Goal: Find contact information: Find contact information

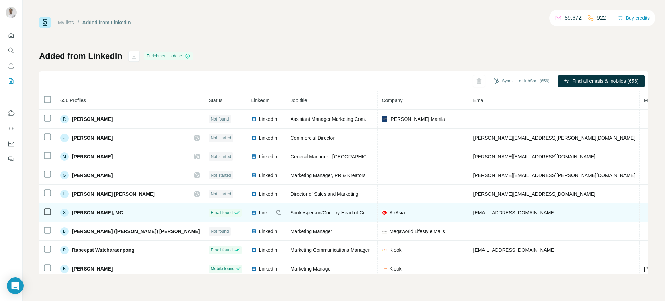
click at [473, 210] on span "stevedailisan@airasia.com" at bounding box center [514, 213] width 82 height 6
copy span "stevedailisan@airasia.com"
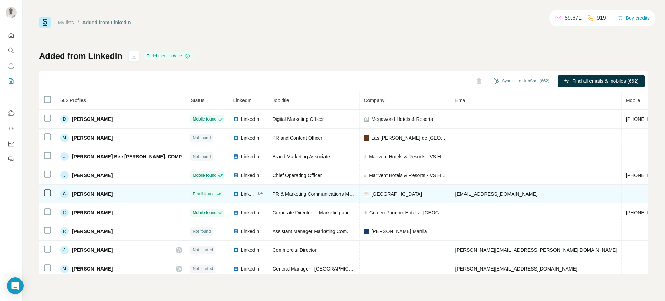
click at [470, 192] on span "cezcaestradacoligado@midashotelandcasino.com" at bounding box center [496, 194] width 82 height 6
copy span "cezcaestradacoligado@midashotelandcasino.com"
click at [259, 192] on icon at bounding box center [260, 193] width 3 height 3
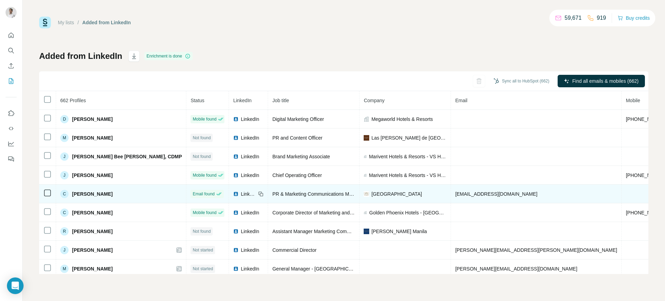
click at [371, 191] on span "Midas Hotel and Casino" at bounding box center [396, 194] width 51 height 7
copy span "Midas Hotel and Casino"
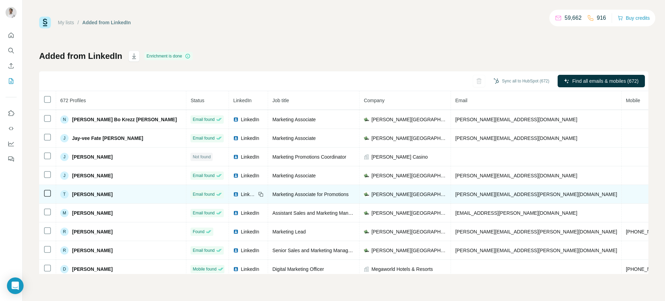
scroll to position [37, 0]
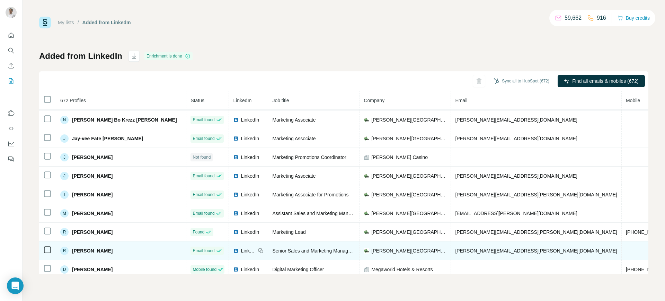
click at [455, 250] on span "[PERSON_NAME][EMAIL_ADDRESS][PERSON_NAME][DOMAIN_NAME]" at bounding box center [536, 251] width 162 height 6
copy span "[PERSON_NAME][EMAIL_ADDRESS][PERSON_NAME][DOMAIN_NAME]"
click at [260, 250] on icon at bounding box center [261, 251] width 3 height 3
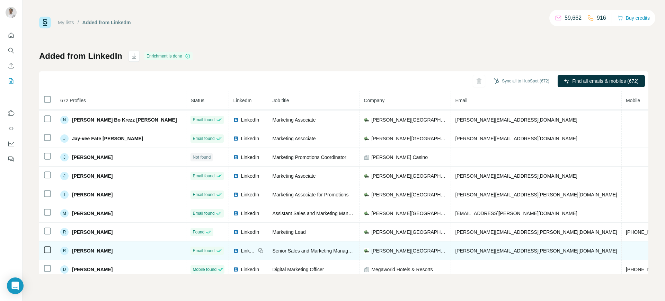
click at [371, 248] on span "[PERSON_NAME][GEOGRAPHIC_DATA]" at bounding box center [408, 250] width 75 height 7
copy span "[PERSON_NAME][GEOGRAPHIC_DATA]"
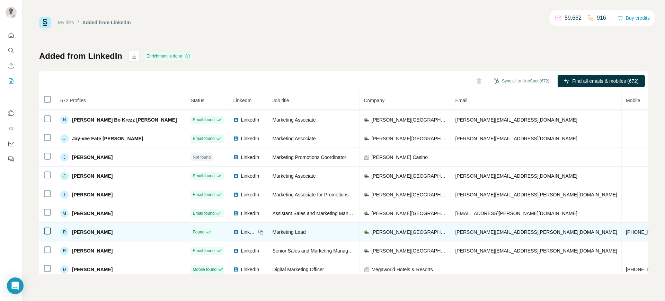
click at [455, 230] on span "regina.chung@midorihotel.com" at bounding box center [536, 232] width 162 height 6
click at [455, 230] on span "[PERSON_NAME][EMAIL_ADDRESS][PERSON_NAME][DOMAIN_NAME]" at bounding box center [536, 232] width 162 height 6
copy span "[PERSON_NAME][EMAIL_ADDRESS][PERSON_NAME][DOMAIN_NAME]"
click at [258, 232] on icon at bounding box center [261, 232] width 6 height 6
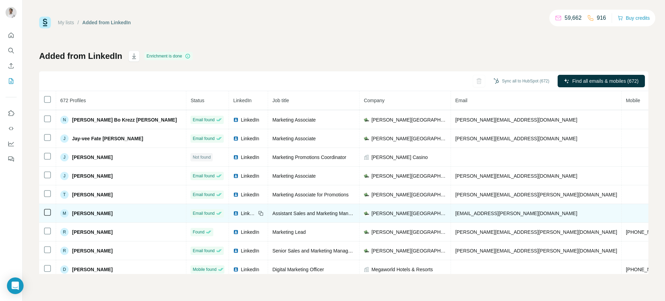
click at [455, 214] on span "mark.lester@midorihotel.com" at bounding box center [516, 214] width 122 height 6
copy span "mark.lester@midorihotel.com"
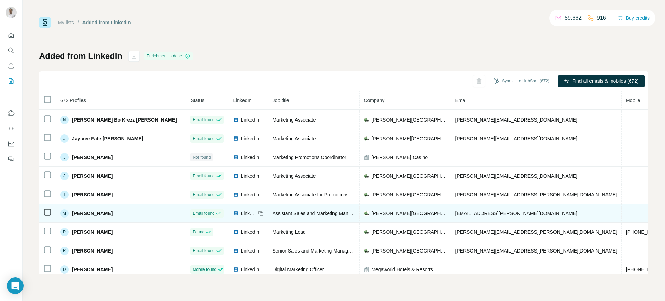
click at [290, 209] on td "Assistant Sales and Marketing Manager" at bounding box center [313, 213] width 91 height 19
click at [260, 213] on icon at bounding box center [261, 213] width 3 height 3
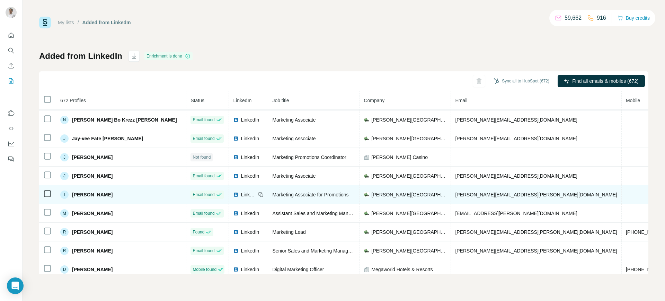
click at [455, 193] on span "trisha.mae@midorihotel.com" at bounding box center [536, 195] width 162 height 6
copy span "trisha.mae@midorihotel.com"
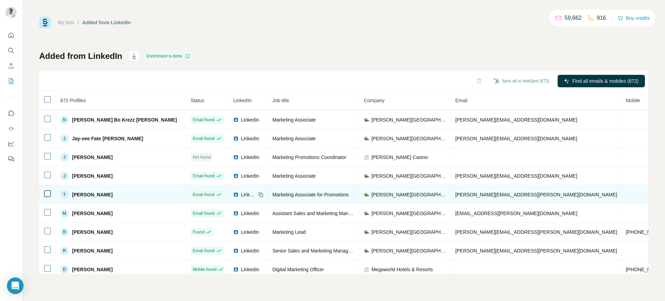
click at [258, 193] on icon at bounding box center [261, 195] width 6 height 6
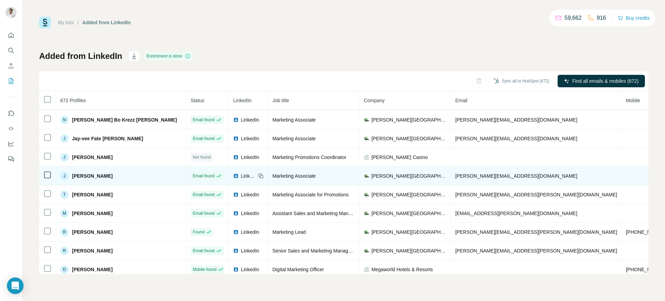
click at [451, 172] on td "jeanp@midorihotel.com" at bounding box center [536, 176] width 171 height 19
copy span "jeanp@midorihotel.com"
click at [258, 175] on icon at bounding box center [261, 176] width 6 height 6
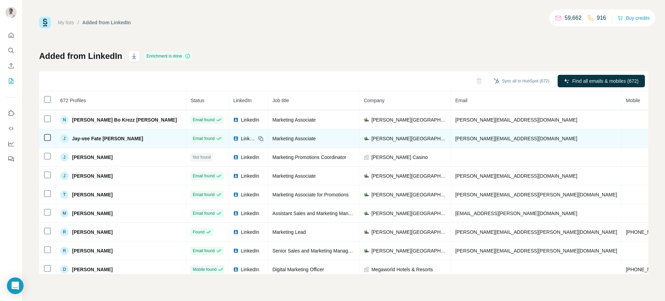
click at [455, 140] on span "canelas@midorihotel.com" at bounding box center [516, 139] width 122 height 6
copy span "canelas@midorihotel.com"
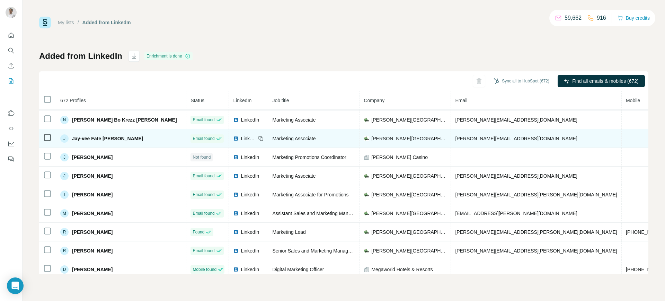
click at [258, 139] on icon at bounding box center [261, 139] width 6 height 6
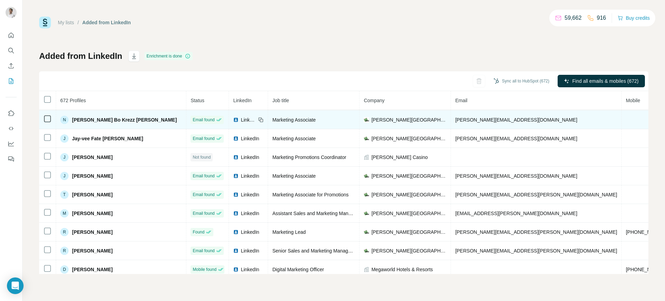
click at [455, 121] on span "nina.krezz@midorihotel.com" at bounding box center [516, 120] width 122 height 6
copy span "nina.krezz@midorihotel.com"
click at [258, 120] on icon at bounding box center [261, 120] width 6 height 6
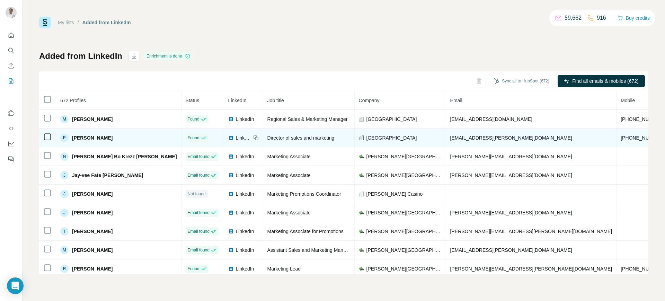
click at [451, 136] on span "[EMAIL_ADDRESS][PERSON_NAME][DOMAIN_NAME]" at bounding box center [512, 138] width 122 height 6
copy span "[EMAIL_ADDRESS][PERSON_NAME][DOMAIN_NAME]"
click at [253, 136] on icon at bounding box center [256, 138] width 6 height 6
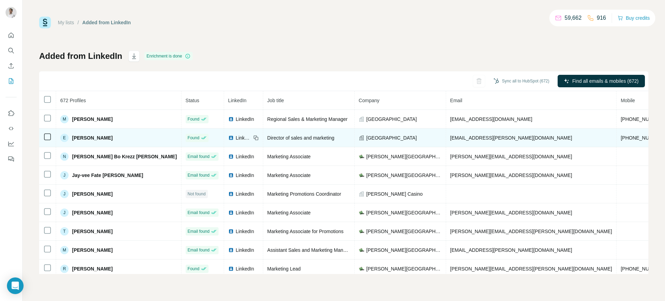
click at [355, 133] on td "[GEOGRAPHIC_DATA]" at bounding box center [400, 138] width 91 height 19
copy span "[GEOGRAPHIC_DATA]"
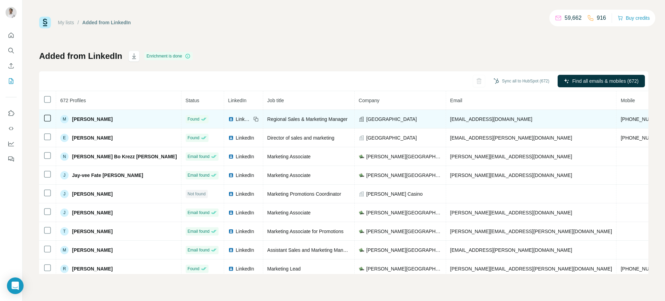
click at [451, 116] on span "[EMAIL_ADDRESS][DOMAIN_NAME]" at bounding box center [492, 119] width 82 height 6
copy span "[EMAIL_ADDRESS][DOMAIN_NAME]"
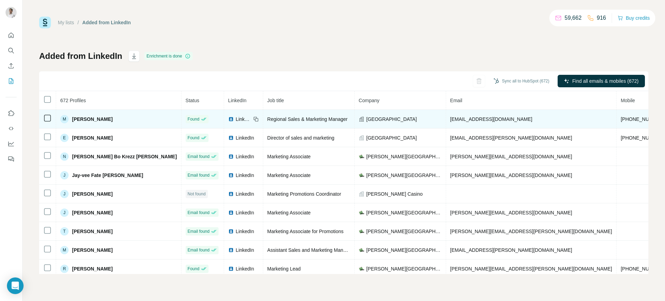
click at [253, 118] on icon at bounding box center [256, 119] width 6 height 6
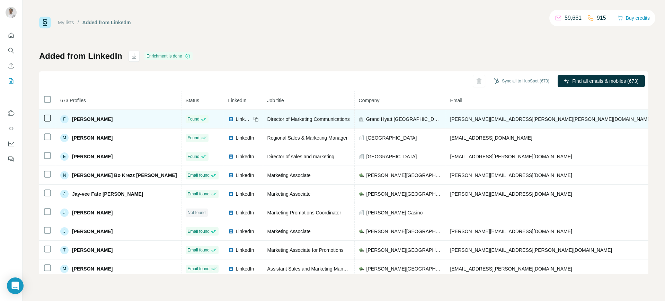
click at [366, 118] on span "Grand Hyatt [GEOGRAPHIC_DATA]" at bounding box center [404, 119] width 76 height 7
copy span "Grand Hyatt [GEOGRAPHIC_DATA]"
click at [236, 120] on span "LinkedIn" at bounding box center [243, 119] width 15 height 7
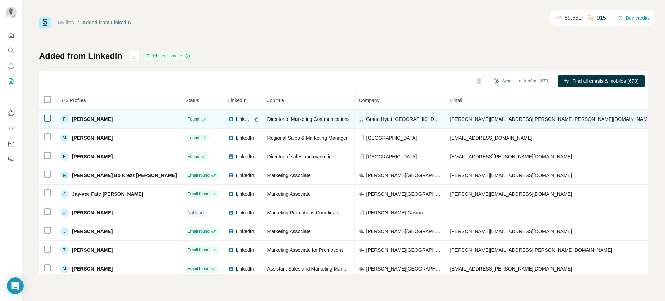
click at [451, 119] on span "[PERSON_NAME][EMAIL_ADDRESS][PERSON_NAME][PERSON_NAME][DOMAIN_NAME]" at bounding box center [552, 119] width 202 height 6
copy span "[PERSON_NAME][EMAIL_ADDRESS][PERSON_NAME][PERSON_NAME][DOMAIN_NAME]"
click at [253, 116] on icon at bounding box center [256, 119] width 6 height 6
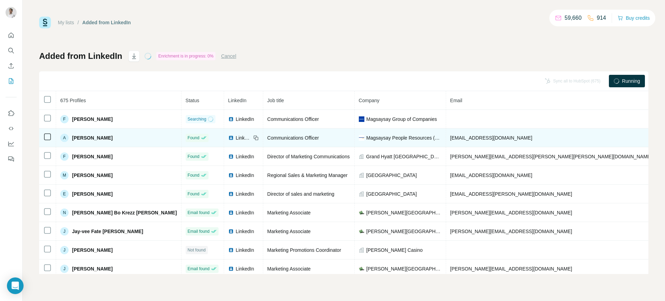
click at [451, 138] on span "[EMAIL_ADDRESS][DOMAIN_NAME]" at bounding box center [492, 138] width 82 height 6
copy span "[EMAIL_ADDRESS][DOMAIN_NAME]"
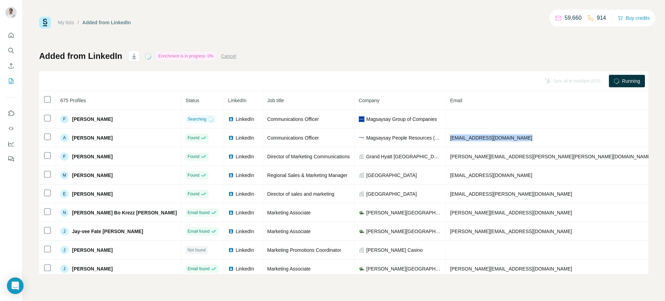
copy span "[EMAIL_ADDRESS][DOMAIN_NAME]"
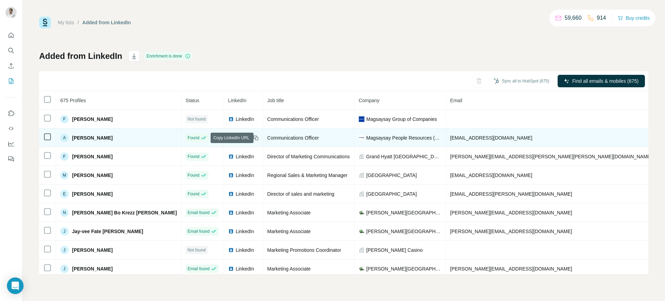
click at [253, 139] on icon at bounding box center [256, 138] width 6 height 6
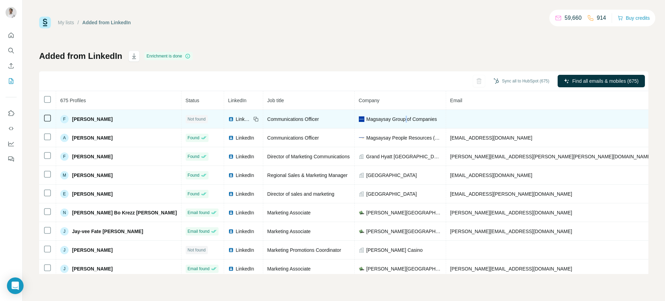
drag, startPoint x: 358, startPoint y: 112, endPoint x: 357, endPoint y: 116, distance: 5.0
click at [357, 116] on td "Magsaysay Group of Companies" at bounding box center [400, 119] width 91 height 19
click at [367, 116] on span "Magsaysay Group of Companies" at bounding box center [402, 119] width 71 height 7
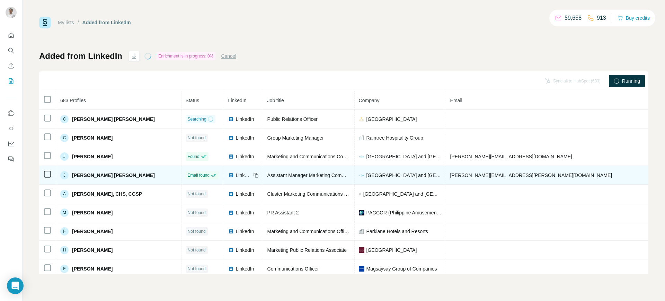
click at [464, 173] on span "[PERSON_NAME][EMAIL_ADDRESS][PERSON_NAME][DOMAIN_NAME]" at bounding box center [532, 176] width 162 height 6
copy span "[PERSON_NAME][EMAIL_ADDRESS][PERSON_NAME][DOMAIN_NAME]"
click at [253, 174] on icon at bounding box center [256, 176] width 6 height 6
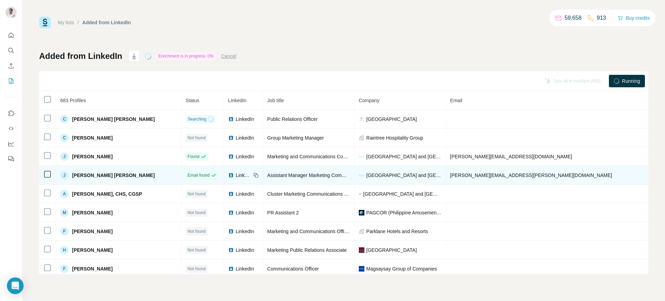
click at [375, 172] on span "[GEOGRAPHIC_DATA] and [GEOGRAPHIC_DATA]" at bounding box center [404, 175] width 75 height 7
copy span "[GEOGRAPHIC_DATA] and [GEOGRAPHIC_DATA]"
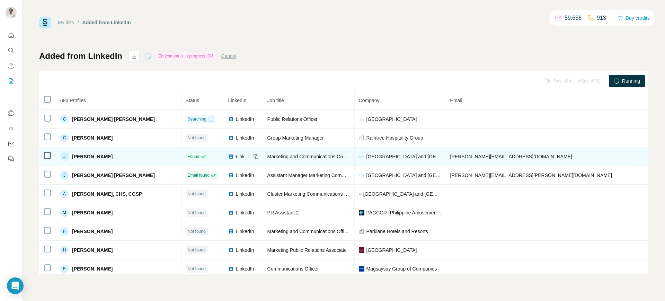
click at [462, 156] on span "[PERSON_NAME][EMAIL_ADDRESS][DOMAIN_NAME]" at bounding box center [512, 157] width 122 height 6
copy span "[PERSON_NAME][EMAIL_ADDRESS][DOMAIN_NAME]"
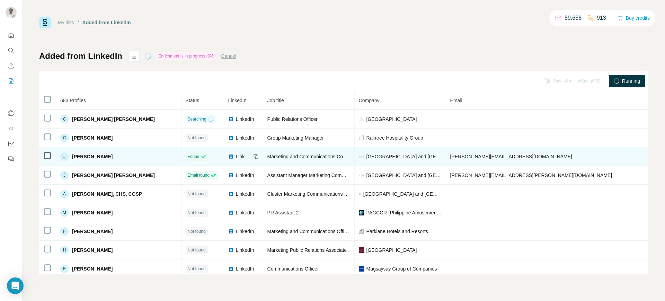
click at [253, 157] on icon at bounding box center [256, 157] width 6 height 6
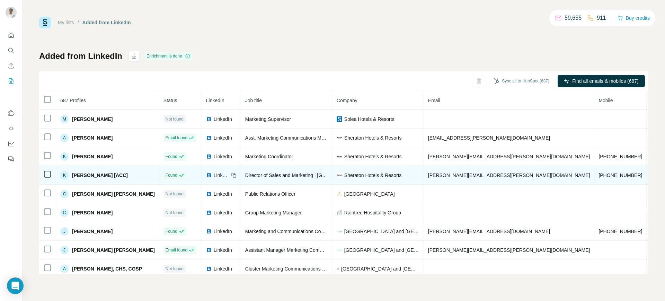
click at [445, 175] on span "[PERSON_NAME][EMAIL_ADDRESS][PERSON_NAME][DOMAIN_NAME]" at bounding box center [509, 176] width 162 height 6
copy span "[PERSON_NAME][EMAIL_ADDRESS][PERSON_NAME][DOMAIN_NAME]"
click at [231, 174] on icon at bounding box center [234, 176] width 6 height 6
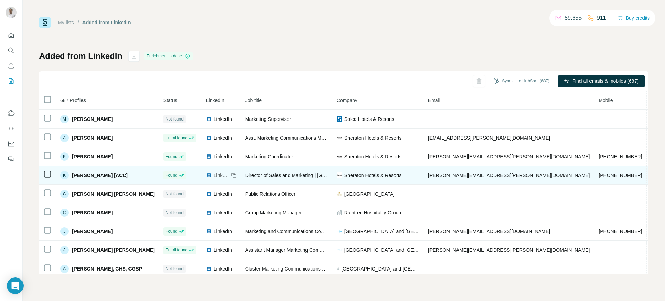
click at [362, 174] on span "Sheraton Hotels & Resorts" at bounding box center [373, 175] width 58 height 7
copy span "Sheraton Hotels & Resorts"
click at [362, 174] on span "Sheraton Hotels & Resorts" at bounding box center [373, 175] width 58 height 7
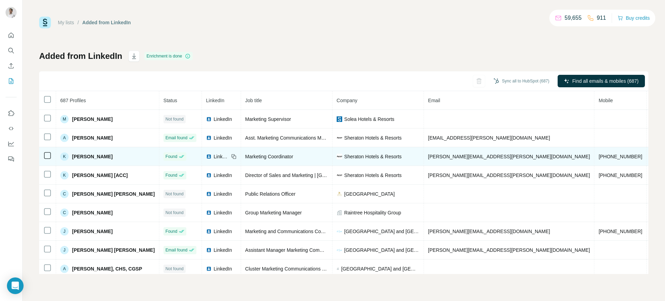
click at [443, 156] on span "[PERSON_NAME][EMAIL_ADDRESS][PERSON_NAME][DOMAIN_NAME]" at bounding box center [509, 157] width 162 height 6
copy span "[PERSON_NAME][EMAIL_ADDRESS][PERSON_NAME][DOMAIN_NAME]"
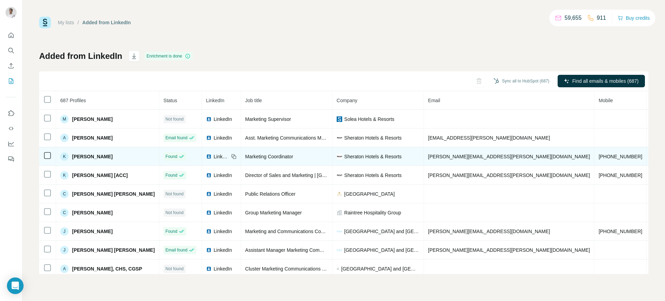
click at [234, 156] on icon at bounding box center [234, 157] width 3 height 3
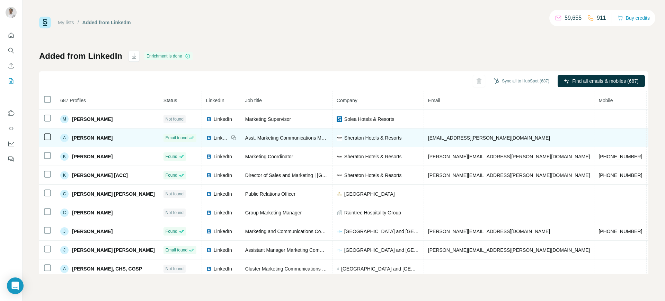
click at [460, 135] on span "[EMAIL_ADDRESS][PERSON_NAME][DOMAIN_NAME]" at bounding box center [489, 138] width 122 height 6
copy span "[EMAIL_ADDRESS][PERSON_NAME][DOMAIN_NAME]"
click at [233, 137] on icon at bounding box center [234, 138] width 3 height 3
